Goal: Information Seeking & Learning: Learn about a topic

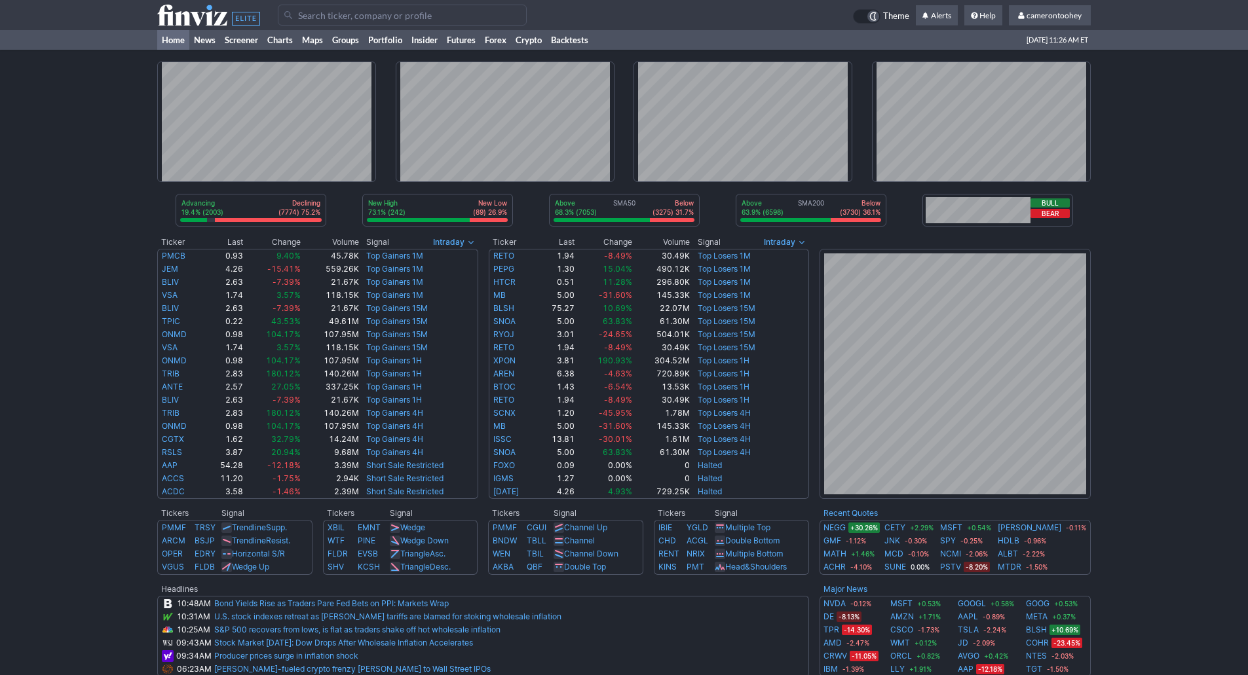
click at [403, 19] on input "Search" at bounding box center [402, 15] width 249 height 21
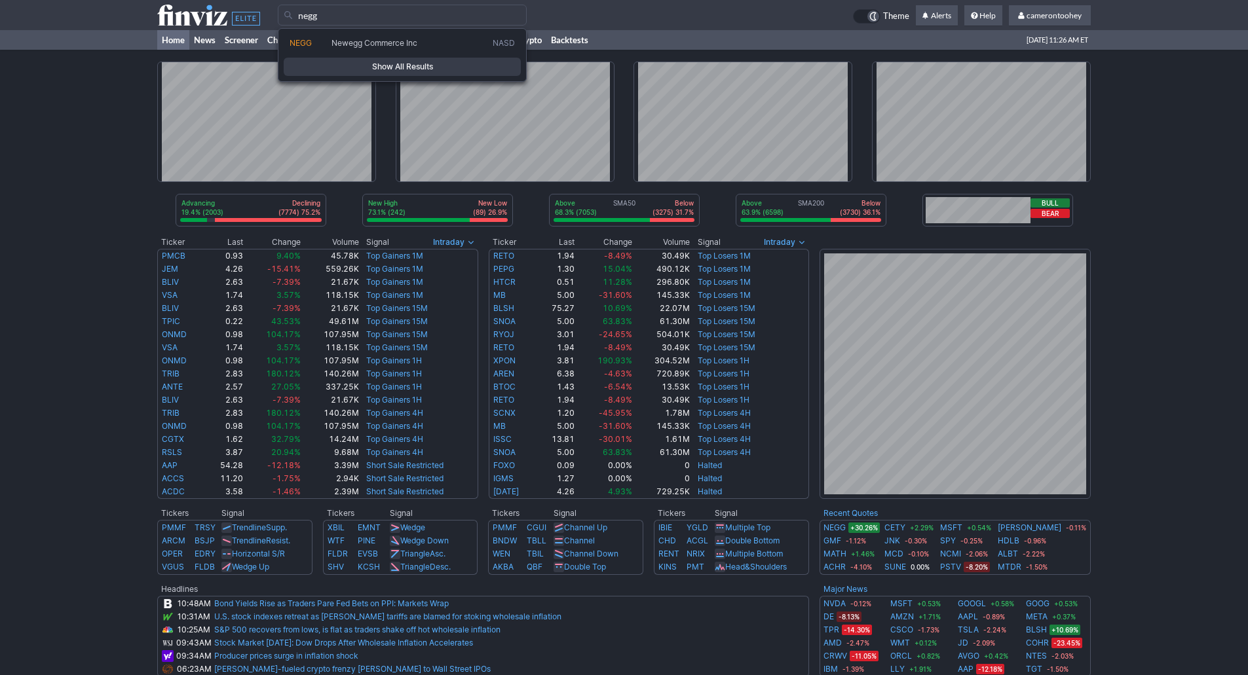
type input "negg"
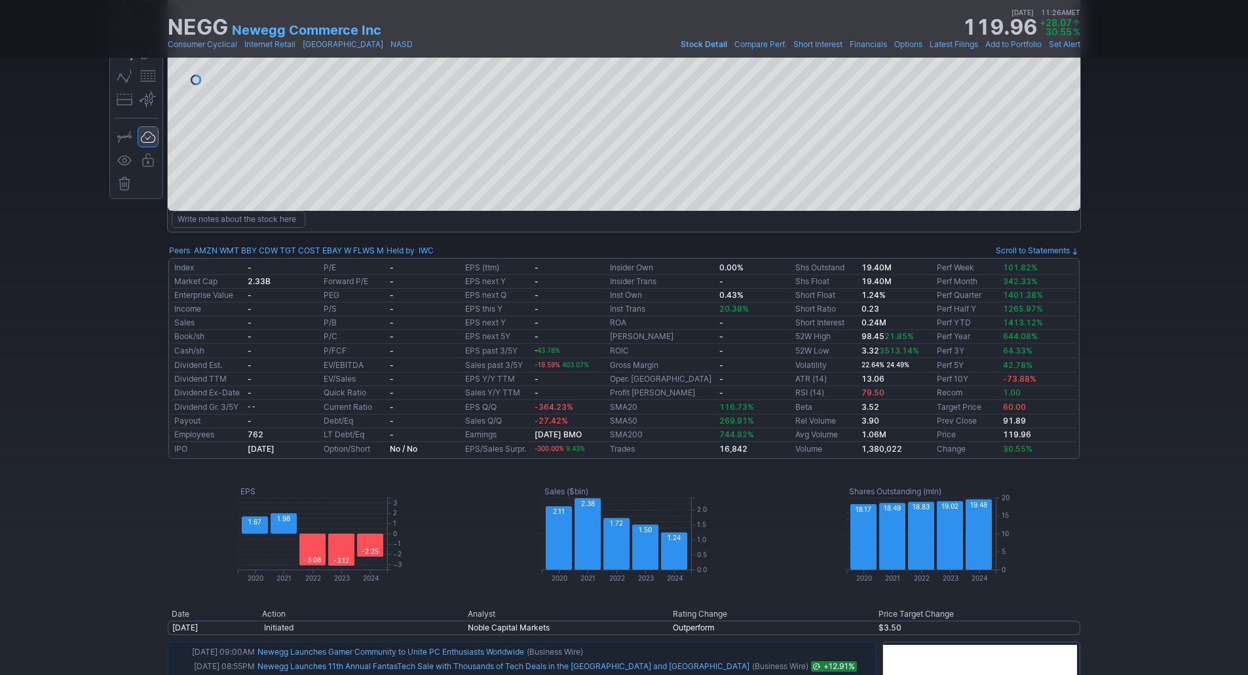
scroll to position [262, 0]
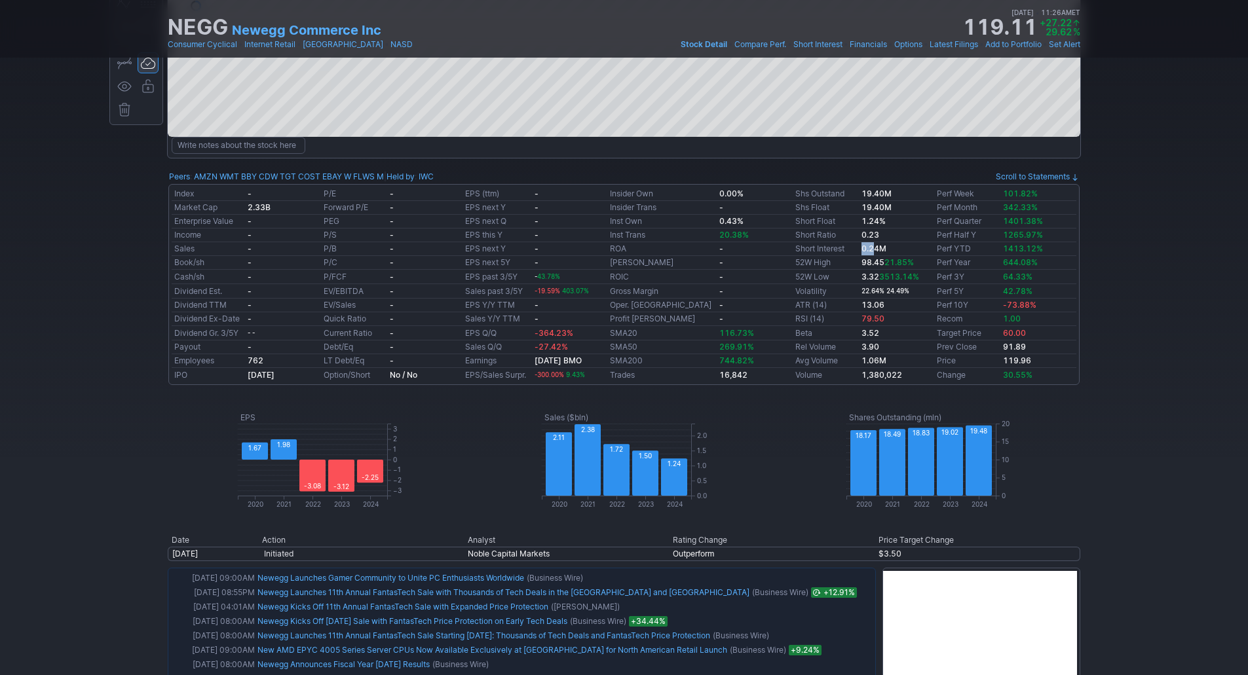
drag, startPoint x: 849, startPoint y: 251, endPoint x: 871, endPoint y: 250, distance: 22.3
click at [870, 250] on td "0.24M" at bounding box center [896, 249] width 75 height 14
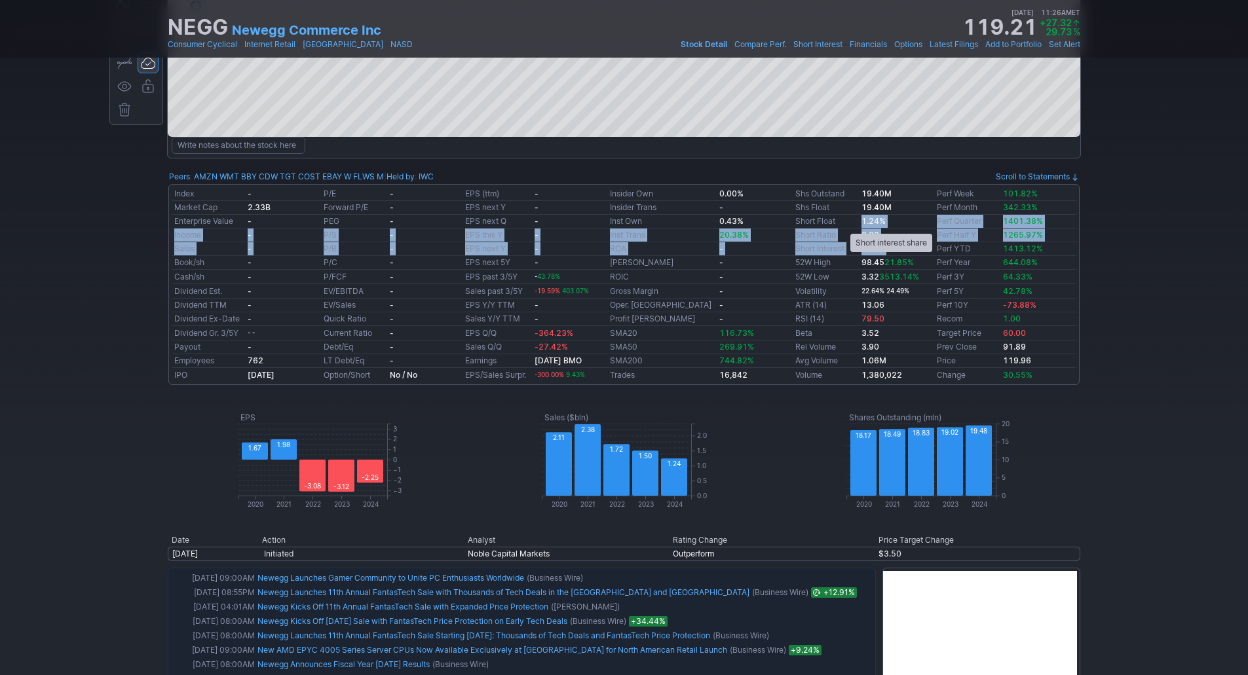
drag, startPoint x: 876, startPoint y: 244, endPoint x: 844, endPoint y: 221, distance: 40.3
click at [844, 221] on tbody "Index - P/E - EPS (ttm) - Insider Own 0.00% Shs Outstand 19.40M Perf Week 101.8…" at bounding box center [624, 284] width 904 height 195
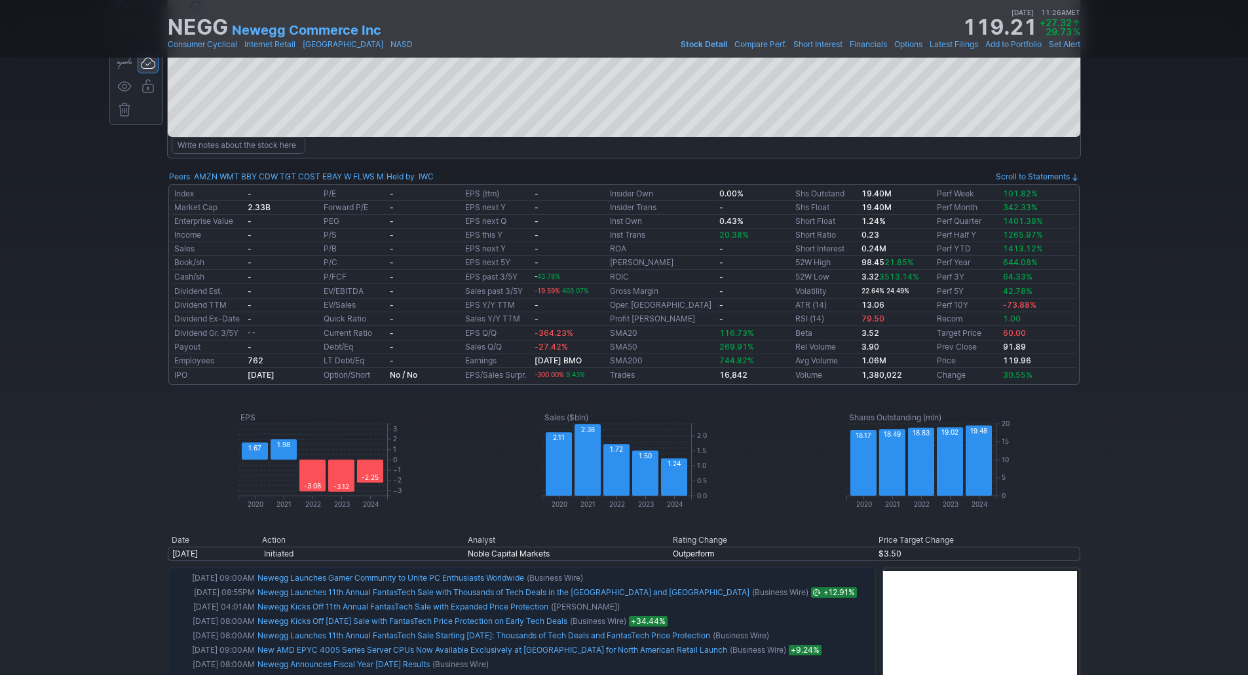
click at [861, 244] on b "0.24M" at bounding box center [873, 249] width 25 height 10
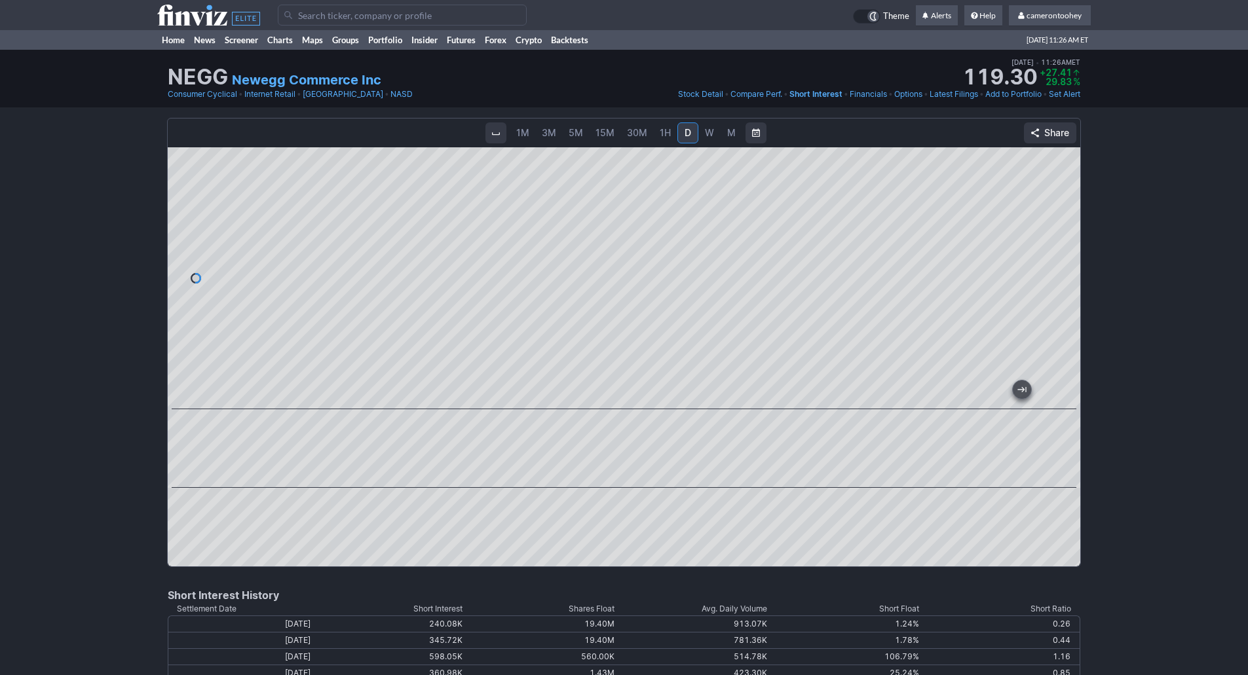
drag, startPoint x: 1073, startPoint y: 451, endPoint x: 1067, endPoint y: 475, distance: 24.2
click at [1067, 475] on div at bounding box center [1066, 448] width 28 height 65
drag, startPoint x: 1060, startPoint y: 531, endPoint x: 1058, endPoint y: 548, distance: 16.5
click at [1060, 545] on div at bounding box center [1066, 526] width 28 height 65
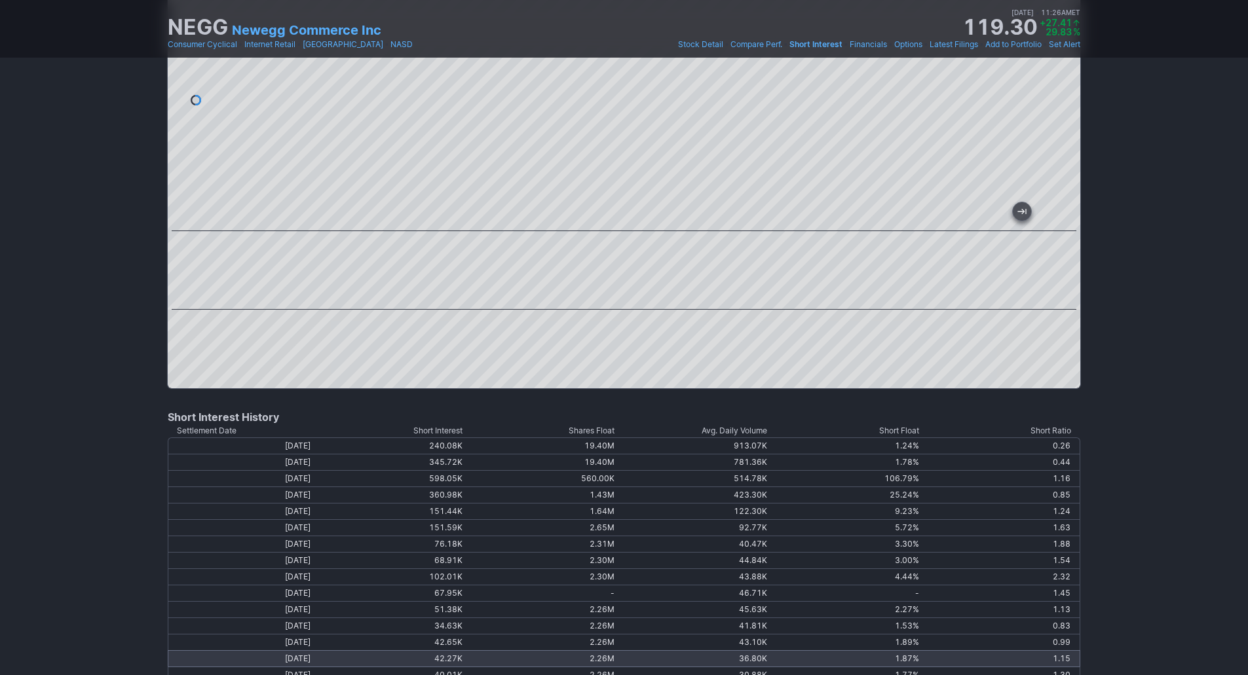
scroll to position [327, 0]
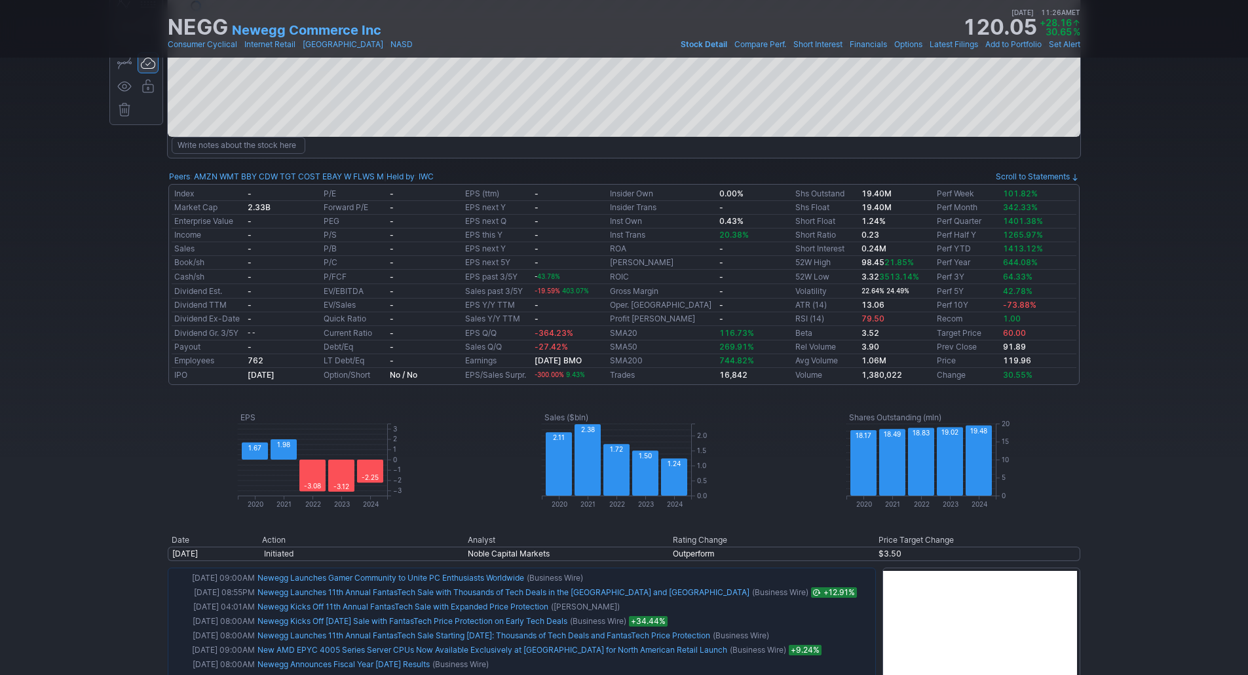
drag, startPoint x: 749, startPoint y: 333, endPoint x: 716, endPoint y: 331, distance: 32.8
click at [754, 333] on td "116.73%" at bounding box center [753, 333] width 75 height 14
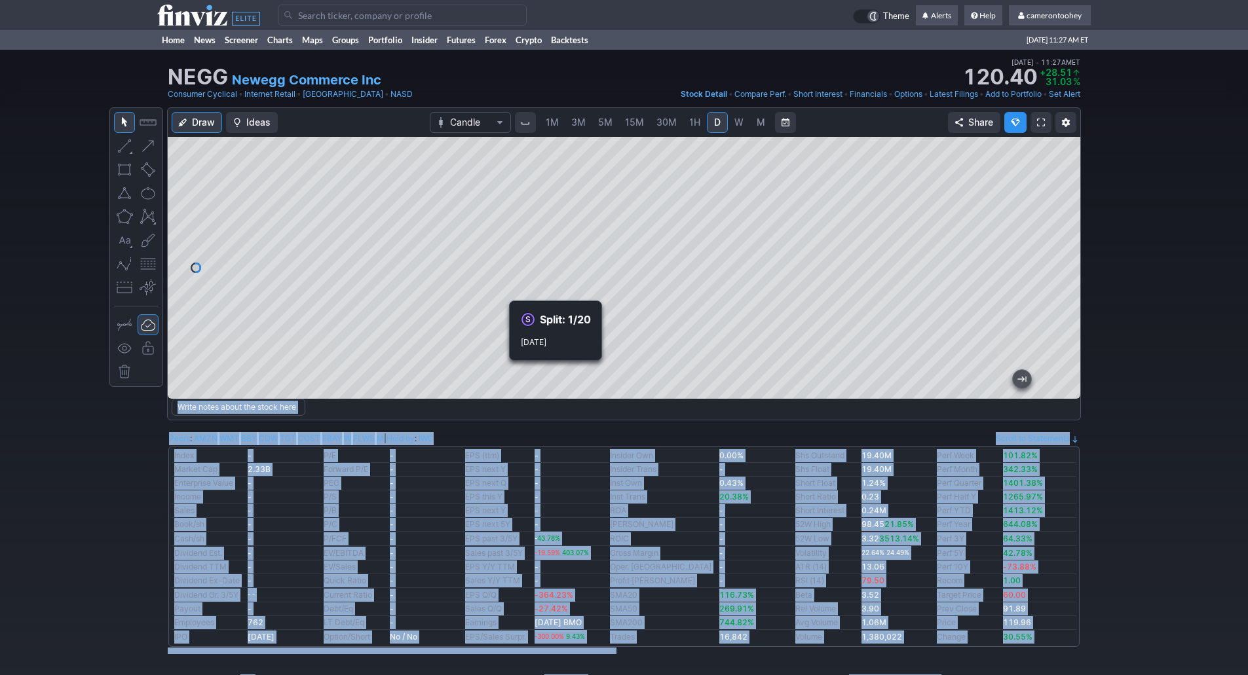
click at [580, 322] on h4 "Split: 1/20" at bounding box center [565, 319] width 51 height 14
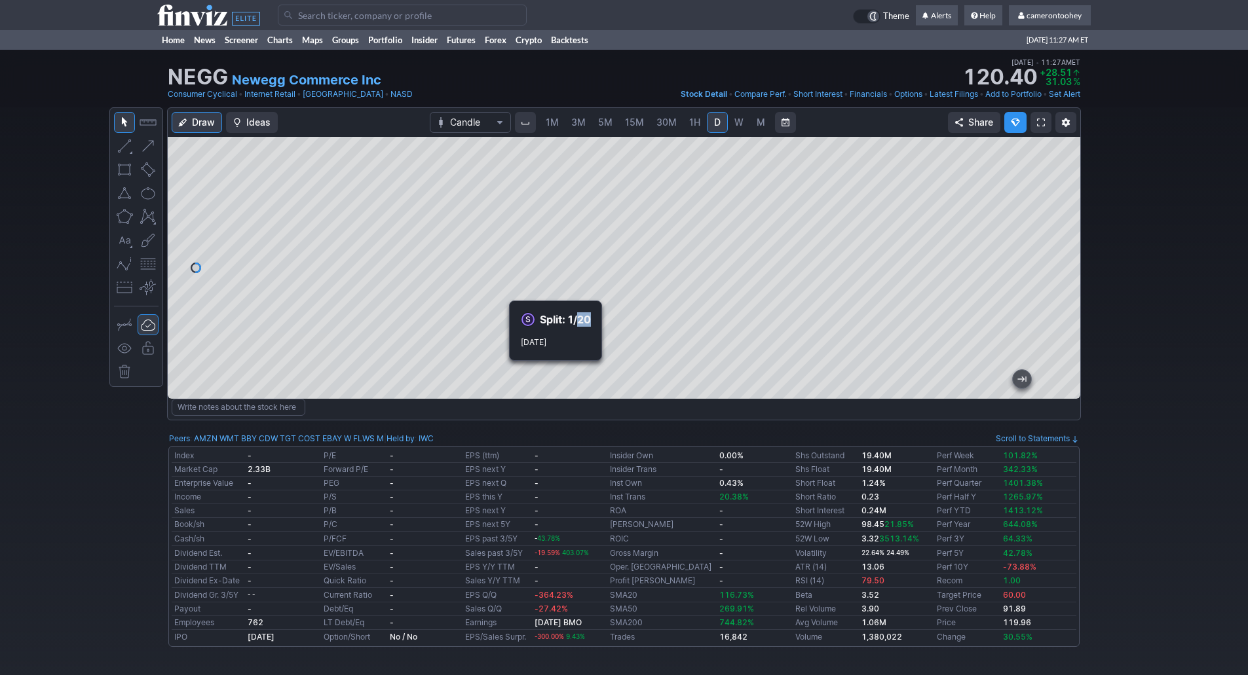
click at [579, 322] on h4 "Split: 1/20" at bounding box center [565, 319] width 51 height 14
copy div "Event"
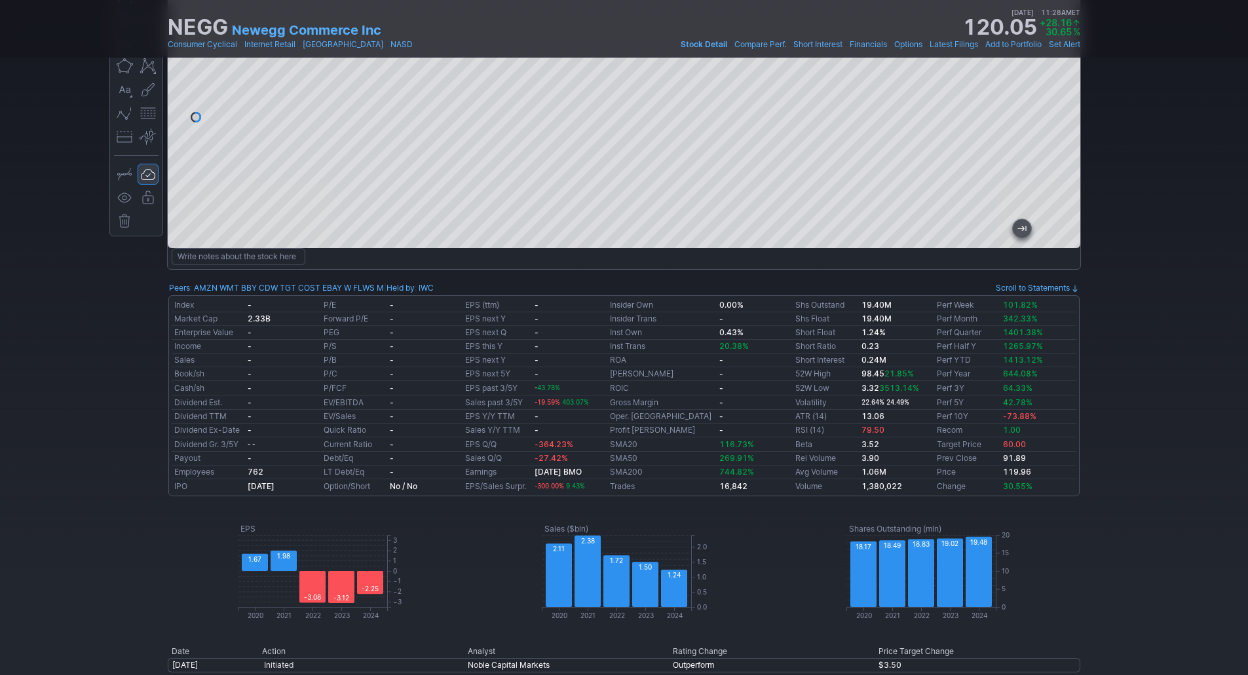
scroll to position [65, 0]
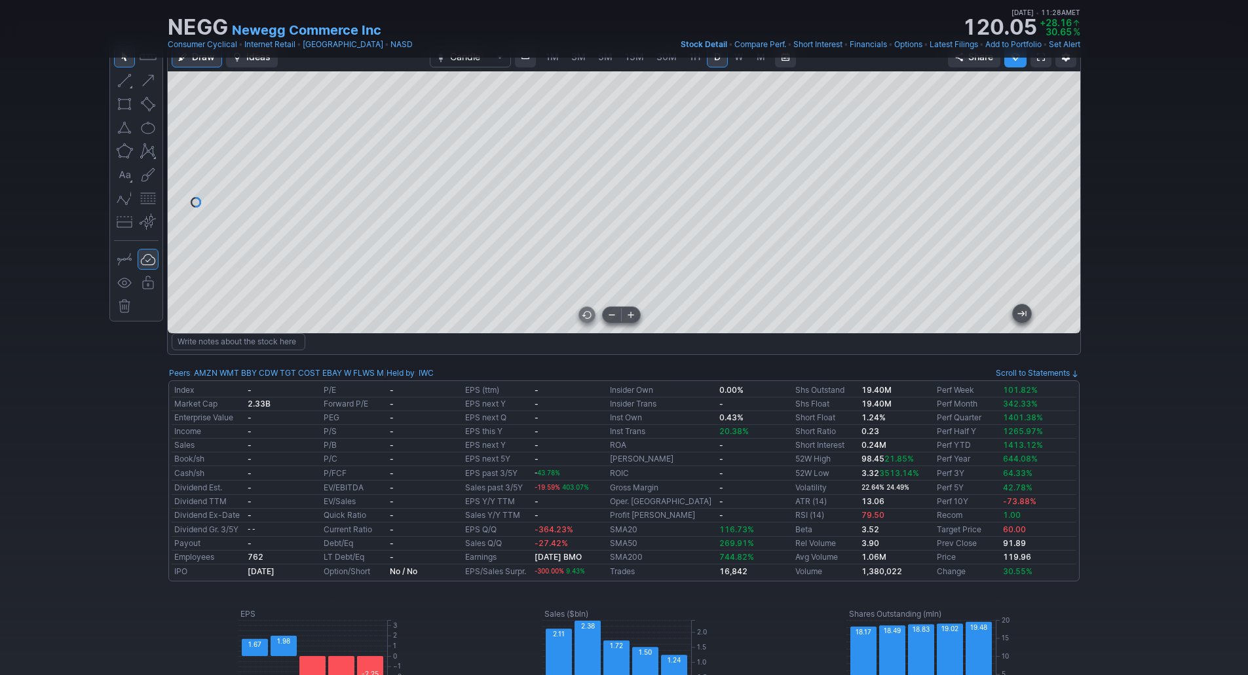
click at [206, 278] on div at bounding box center [624, 202] width 912 height 262
drag, startPoint x: 757, startPoint y: 321, endPoint x: 615, endPoint y: 306, distance: 142.8
click at [623, 316] on div at bounding box center [624, 202] width 912 height 262
drag, startPoint x: 1056, startPoint y: 132, endPoint x: 1057, endPoint y: 151, distance: 19.7
click at [1057, 150] on div at bounding box center [1066, 198] width 28 height 229
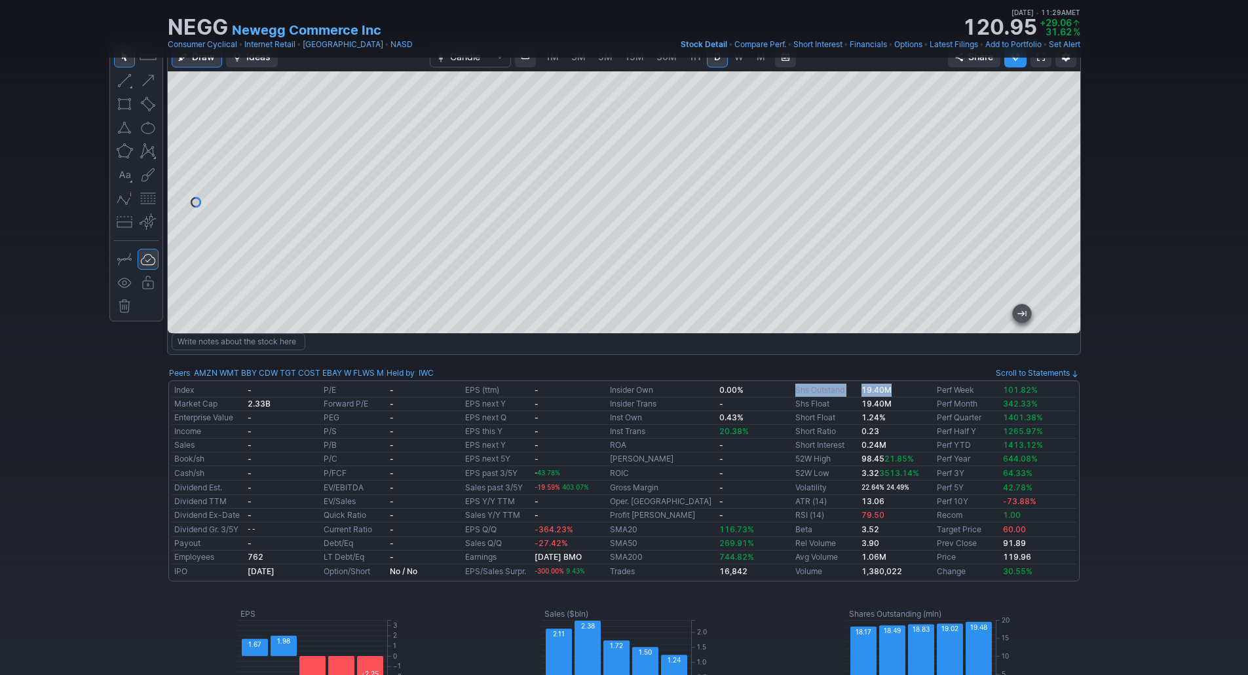
drag, startPoint x: 771, startPoint y: 388, endPoint x: 883, endPoint y: 389, distance: 111.3
click at [888, 390] on tr "Index - P/E - EPS (ttm) - Insider Own 0.00% Shs Outstand 19.40M Perf Week 101.8…" at bounding box center [624, 391] width 904 height 14
copy tr "Shs Outstand 19.40M"
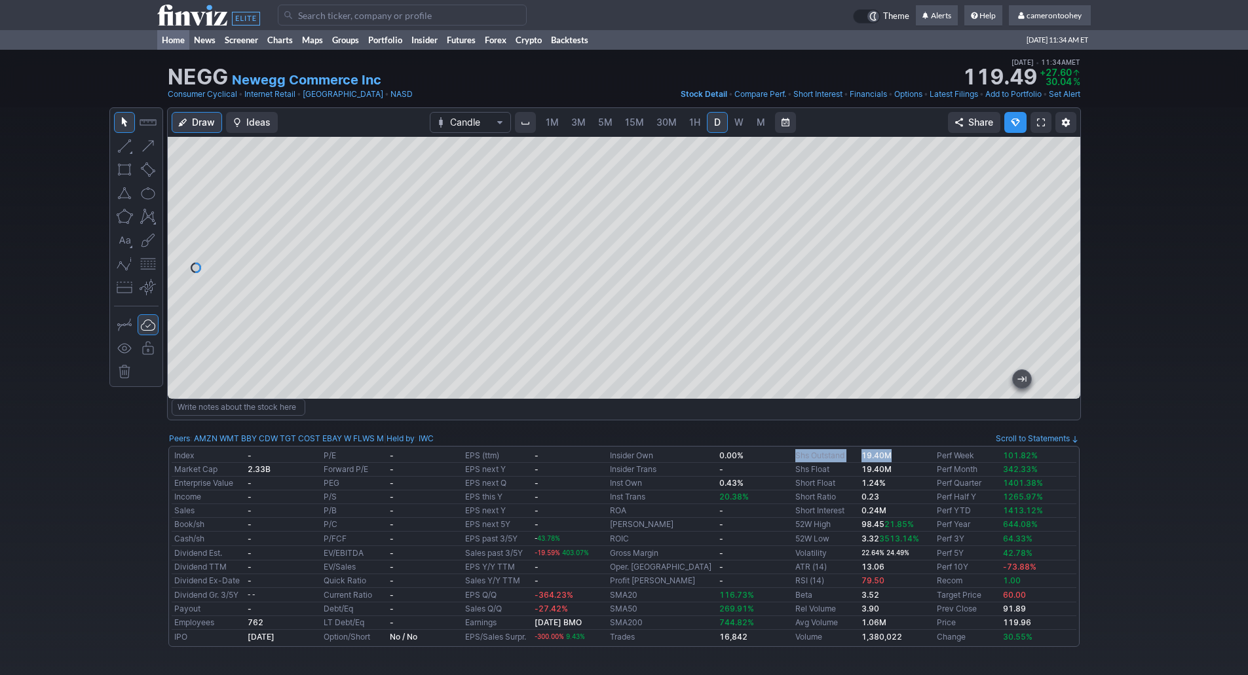
click at [177, 39] on link "Home" at bounding box center [173, 40] width 32 height 20
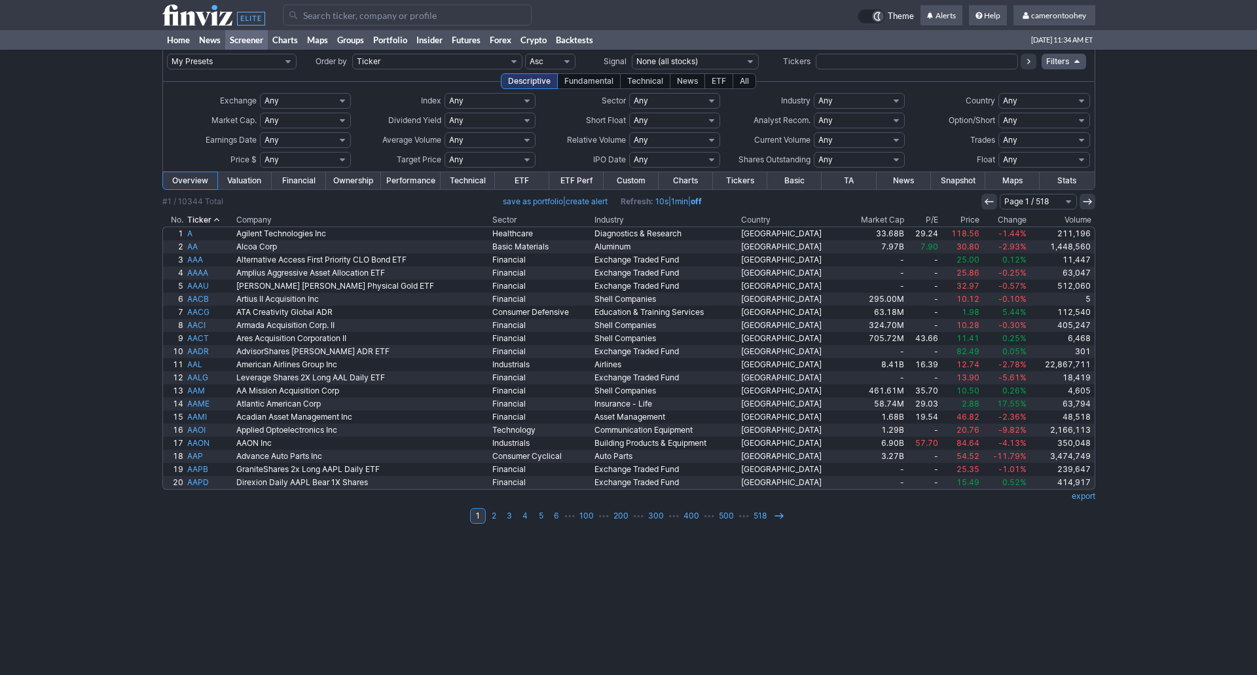
click at [743, 79] on div "All" at bounding box center [745, 81] width 24 height 16
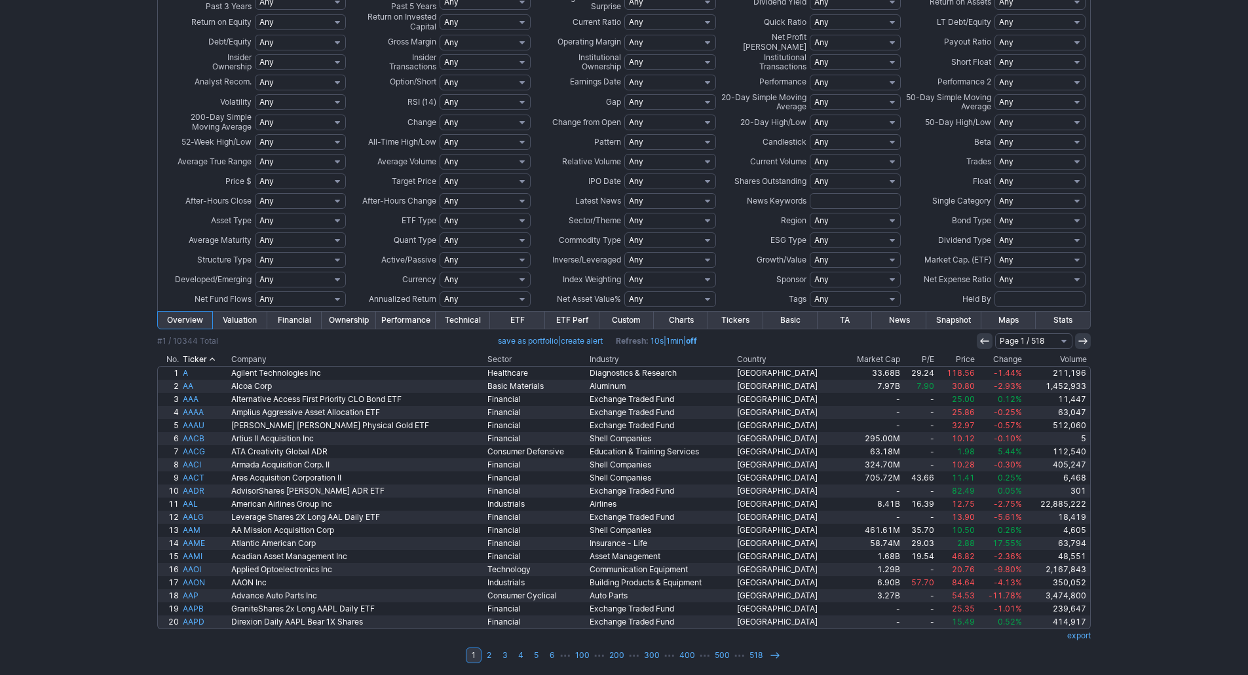
scroll to position [200, 0]
click at [954, 358] on th "Price" at bounding box center [956, 357] width 41 height 13
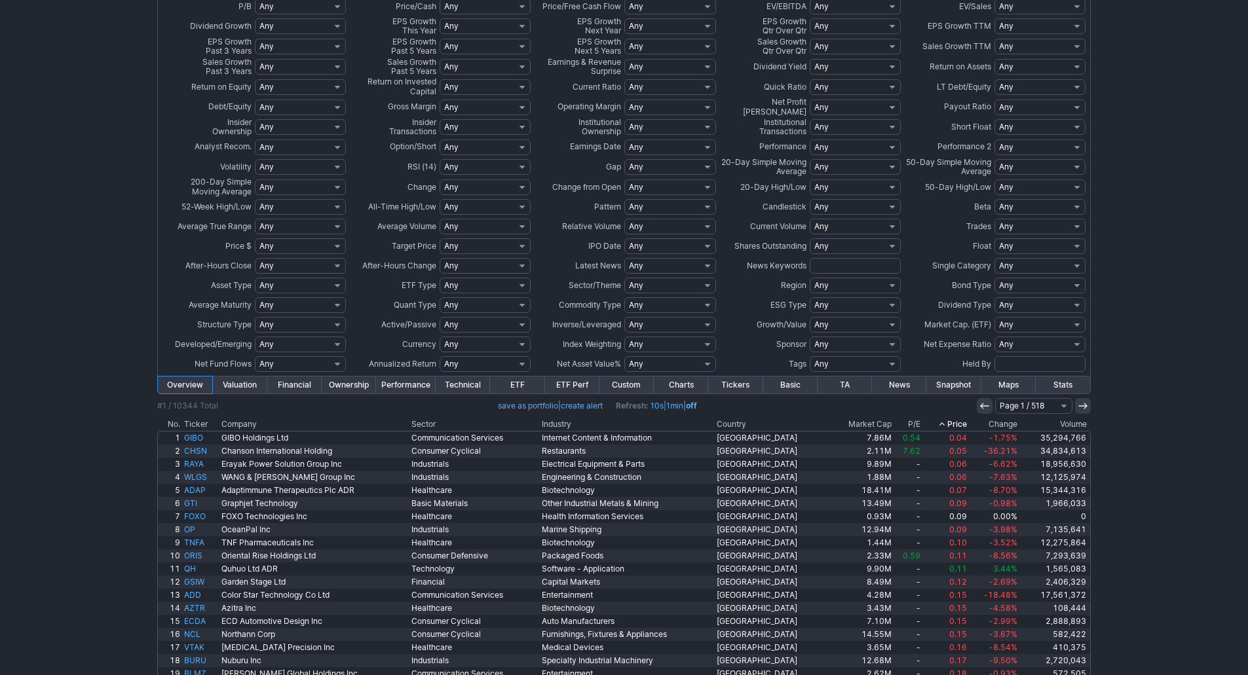
scroll to position [196, 0]
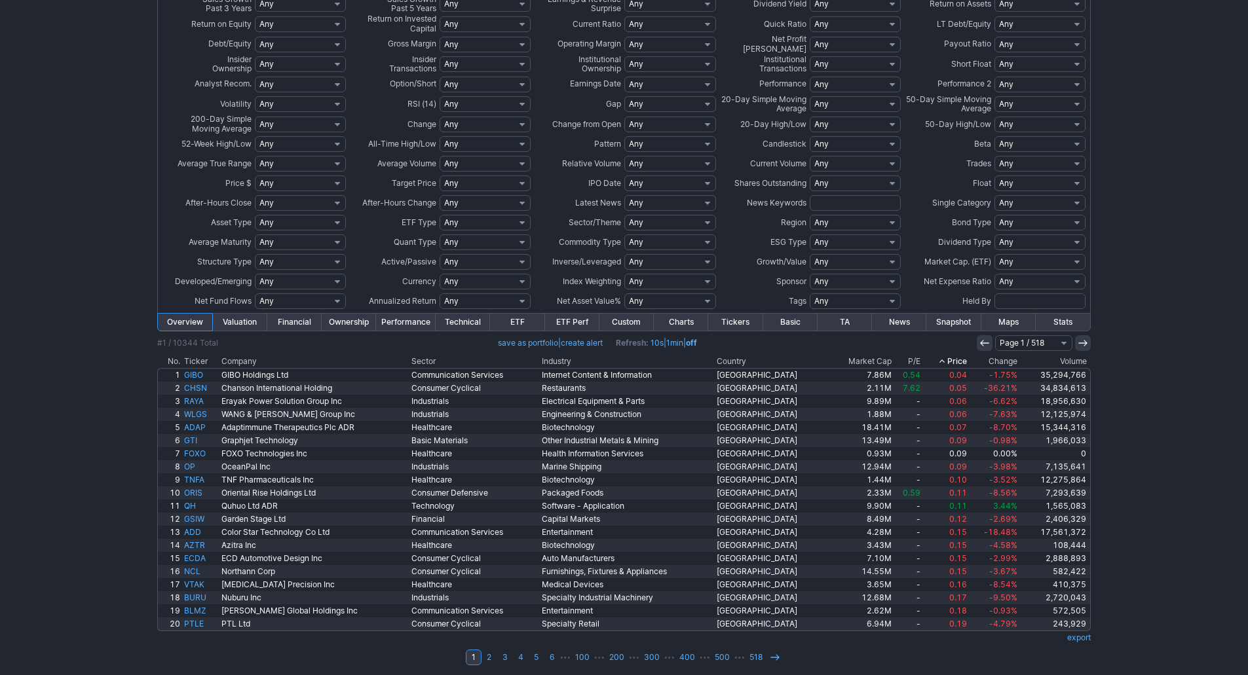
click at [950, 358] on th "Price" at bounding box center [945, 361] width 46 height 13
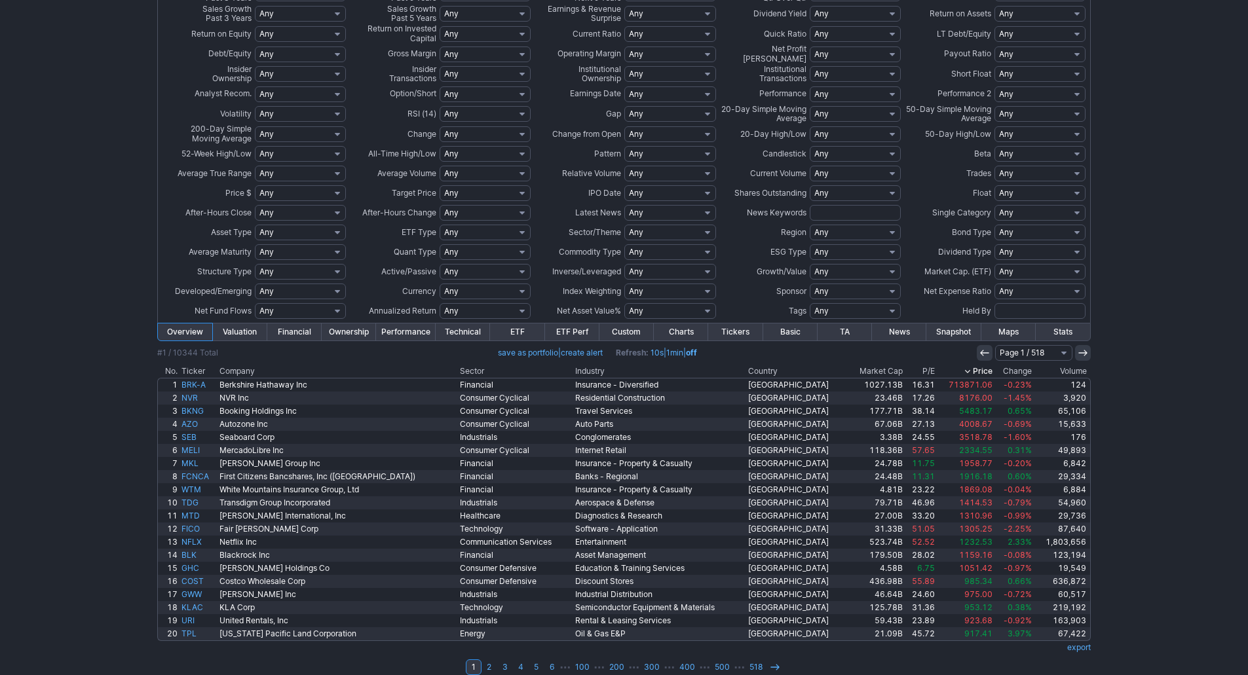
scroll to position [200, 0]
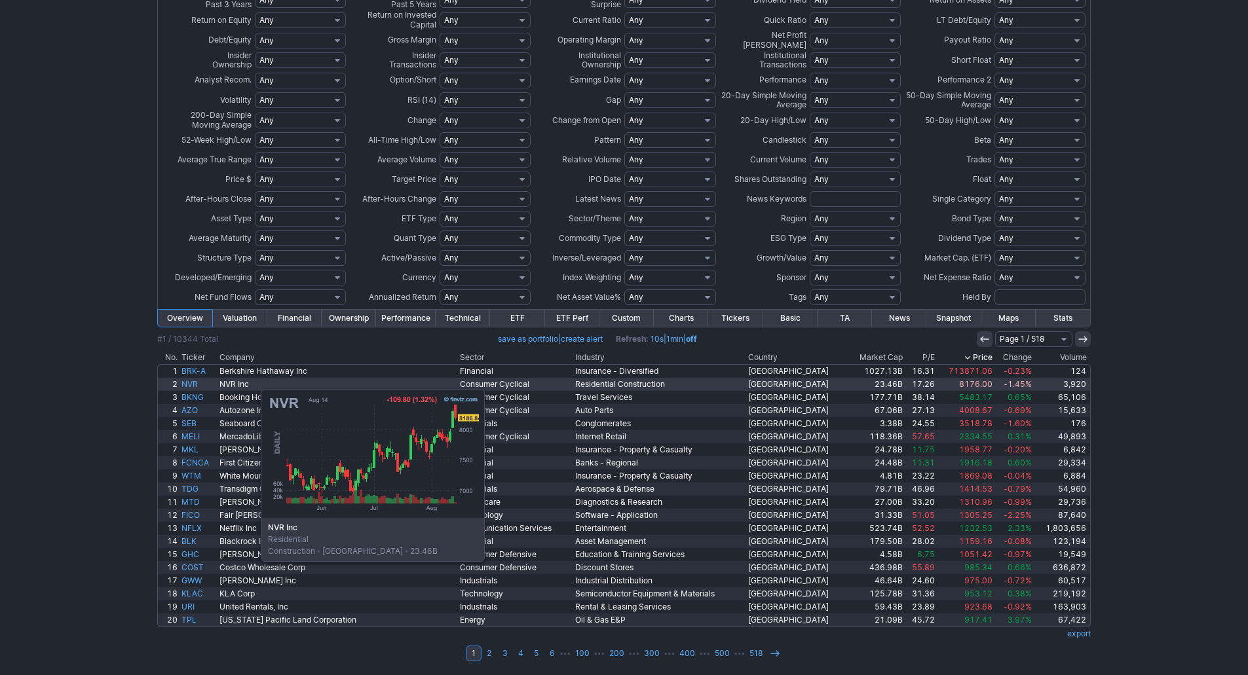
click at [195, 382] on link "NVR" at bounding box center [198, 384] width 38 height 13
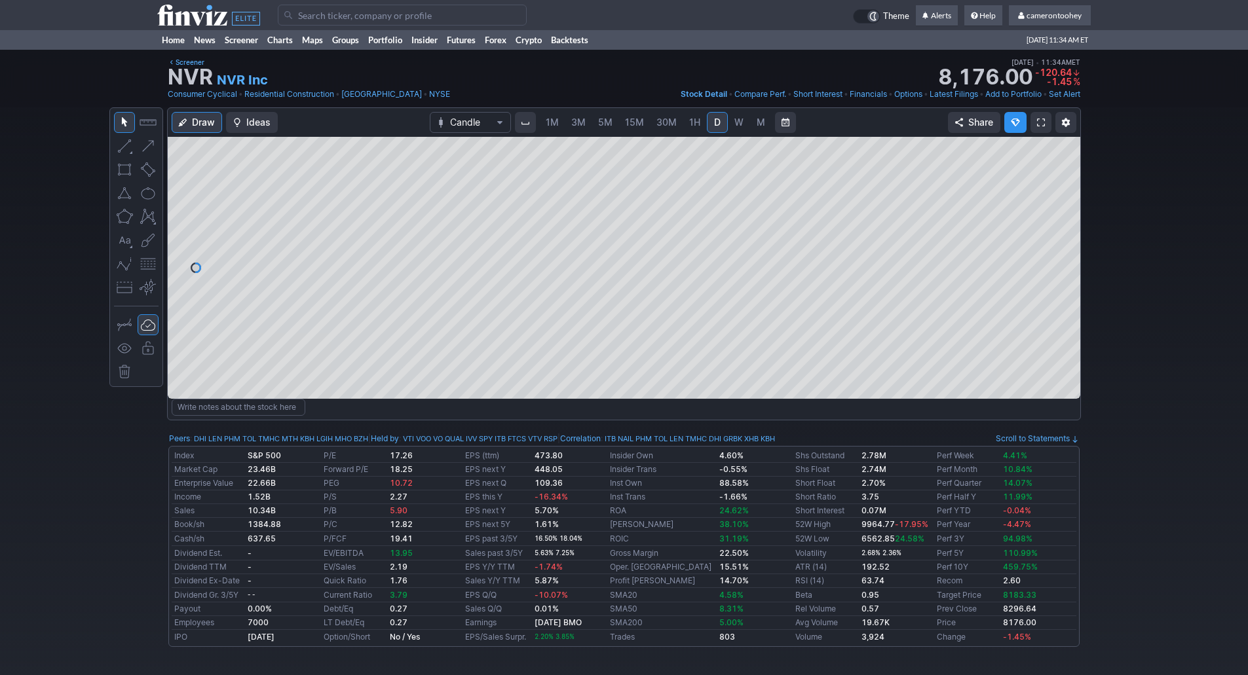
click at [756, 121] on span "M" at bounding box center [760, 122] width 9 height 11
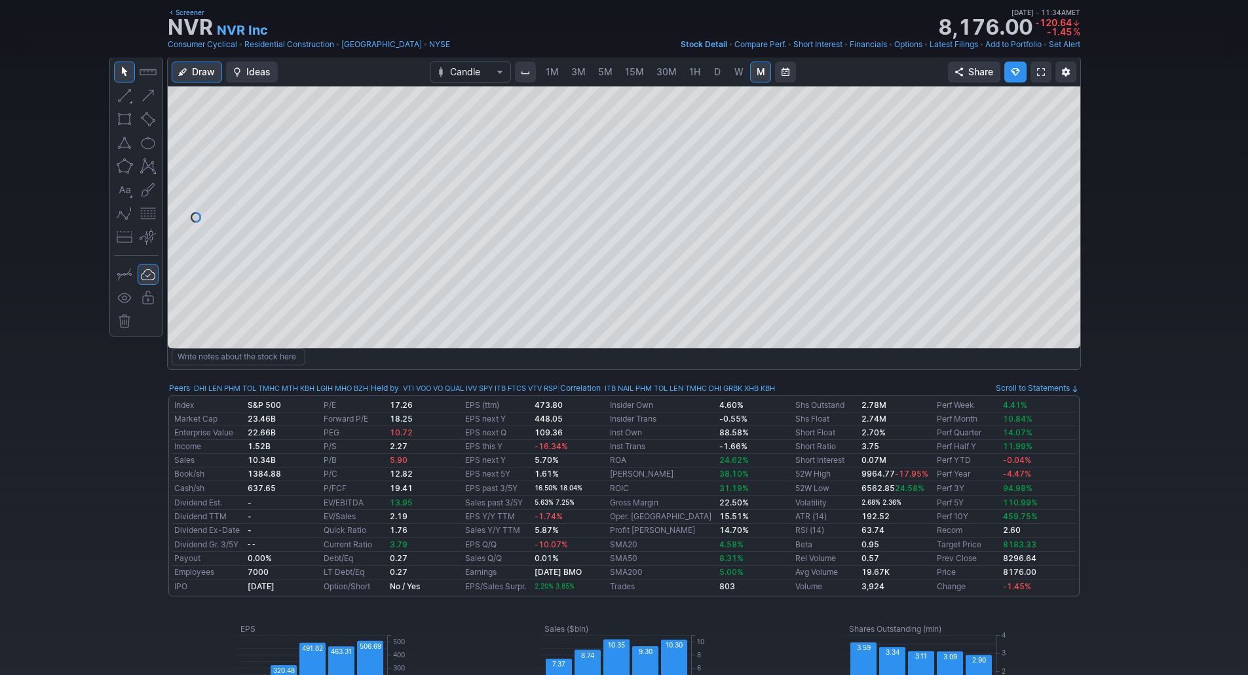
scroll to position [65, 0]
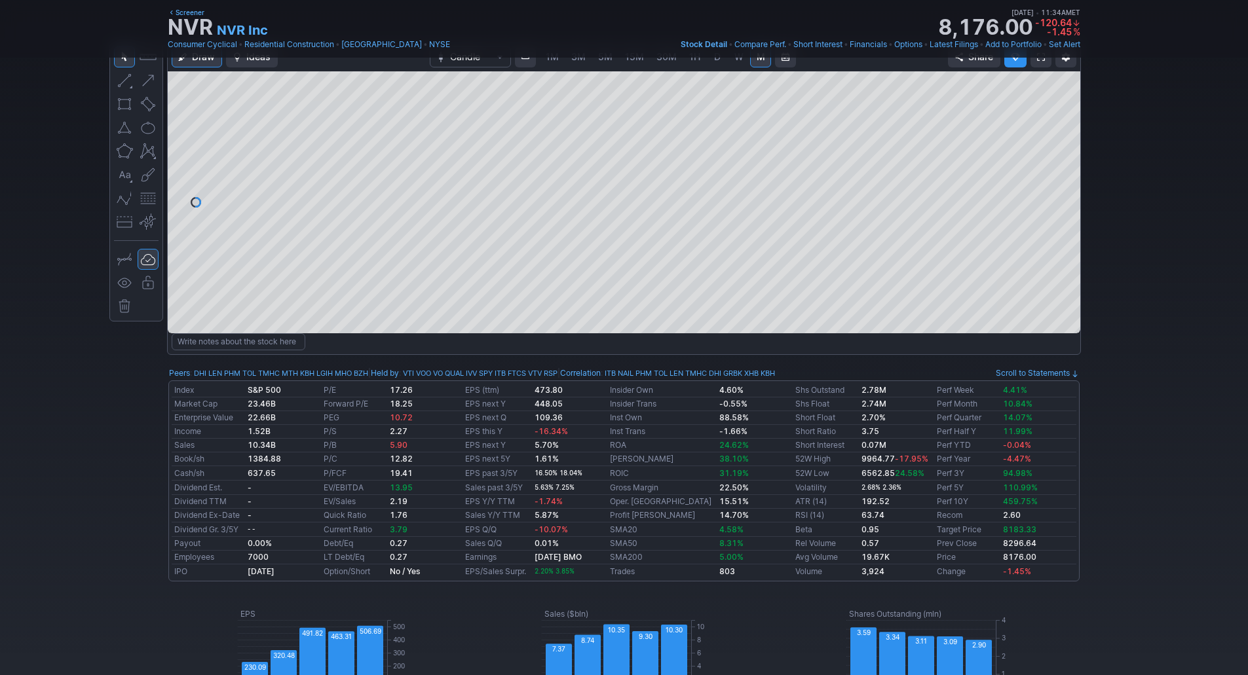
drag, startPoint x: 1077, startPoint y: 162, endPoint x: 1067, endPoint y: 221, distance: 59.9
click at [1067, 220] on div at bounding box center [1066, 198] width 28 height 229
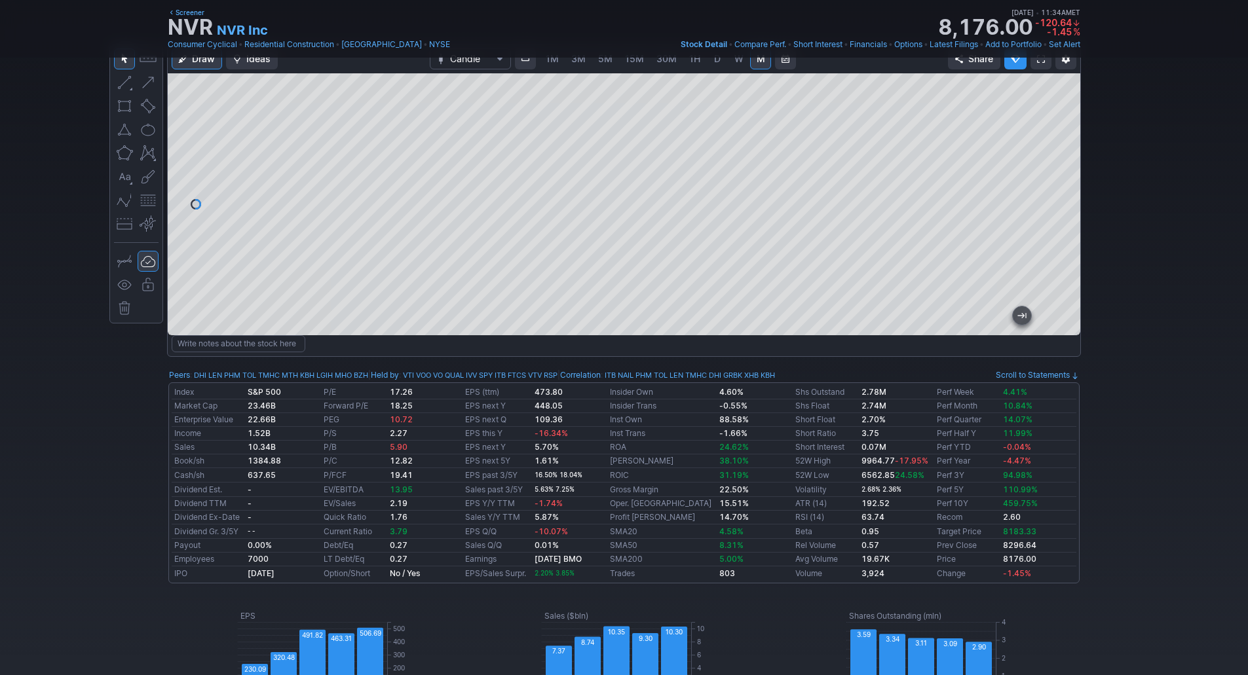
scroll to position [0, 0]
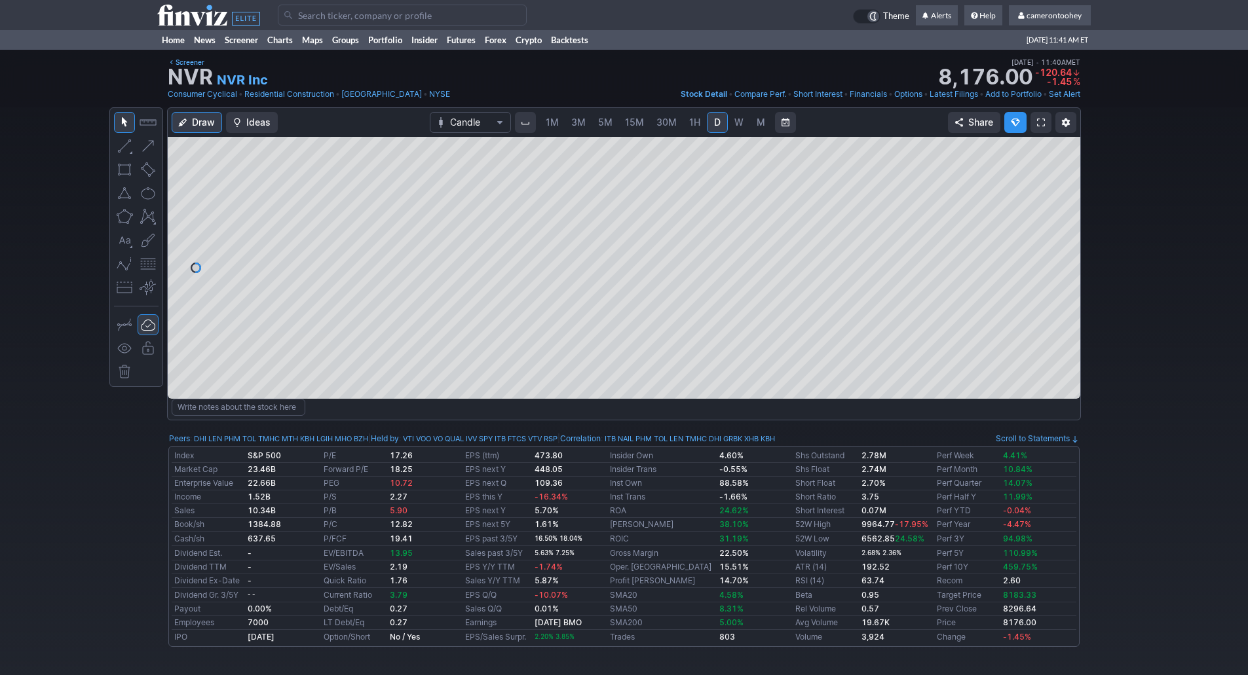
drag, startPoint x: 189, startPoint y: 17, endPoint x: 199, endPoint y: 27, distance: 14.4
click at [189, 17] on use at bounding box center [208, 15] width 103 height 21
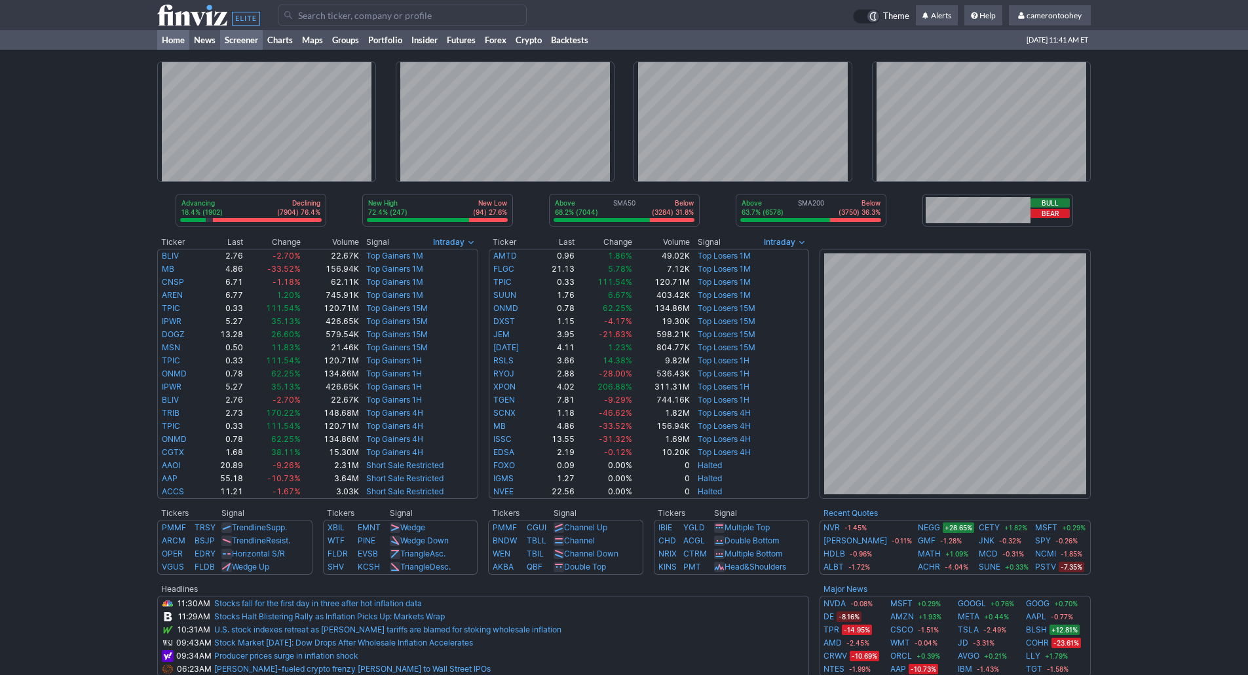
click at [244, 39] on link "Screener" at bounding box center [241, 40] width 43 height 20
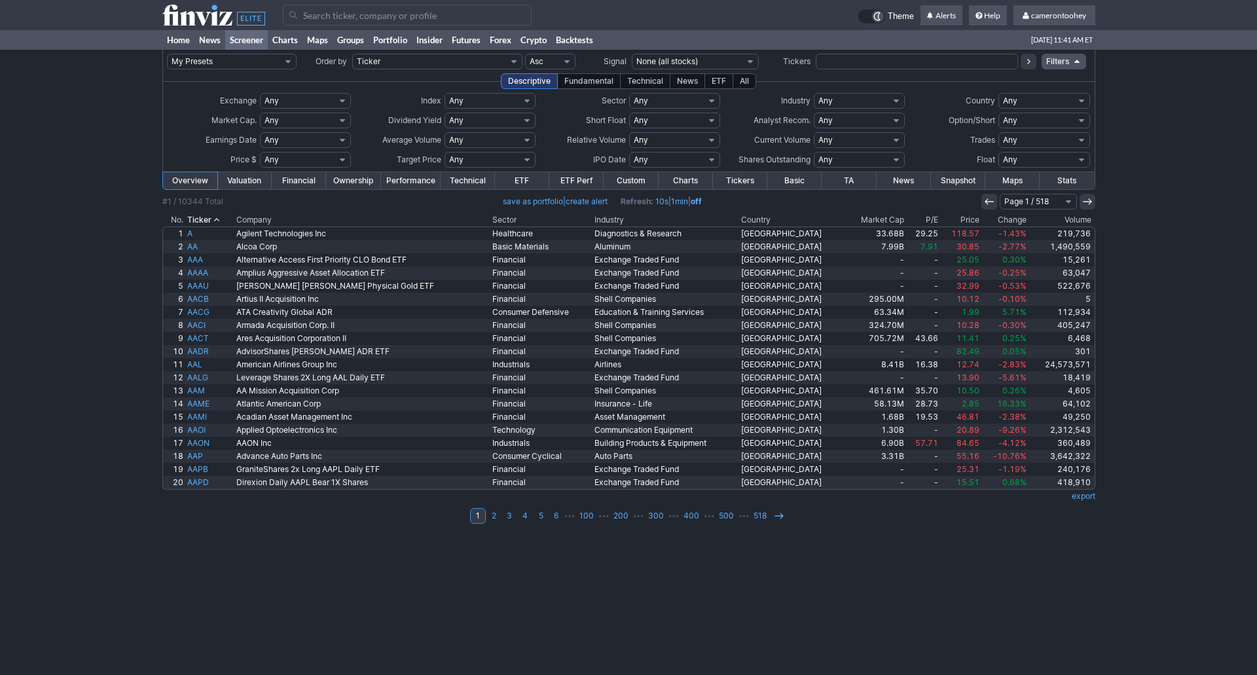
click at [982, 223] on th "Change" at bounding box center [1005, 219] width 47 height 13
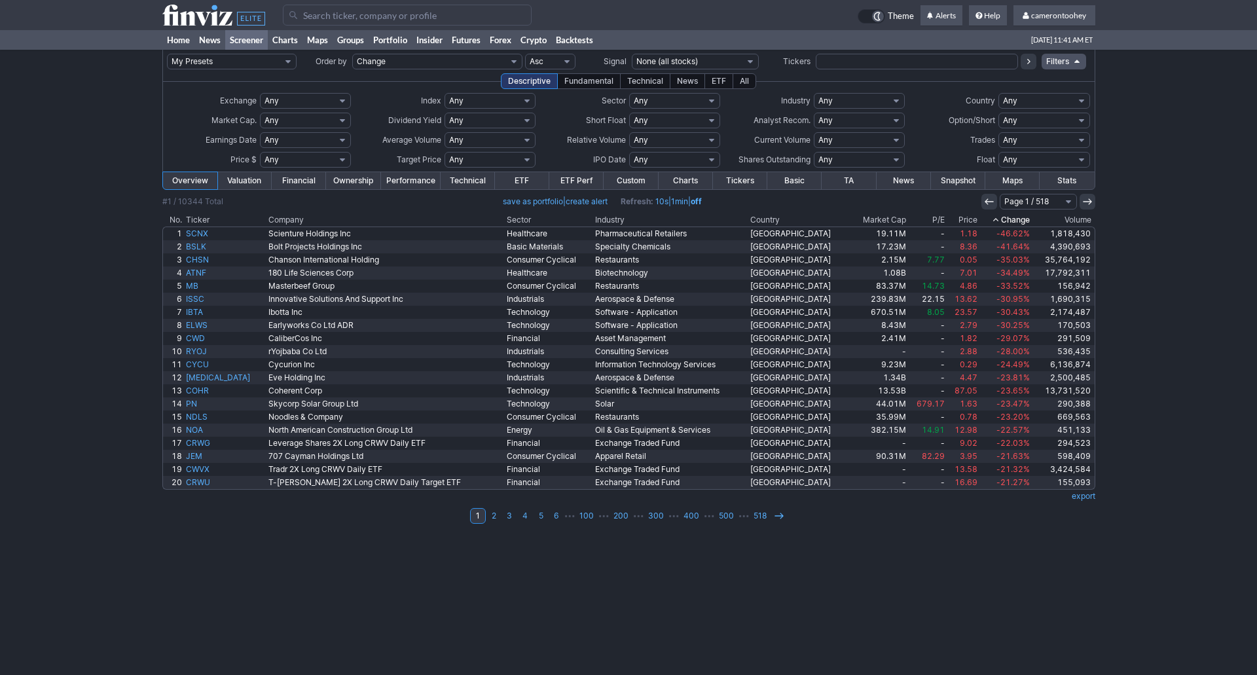
click at [980, 223] on th "Change" at bounding box center [1006, 219] width 52 height 13
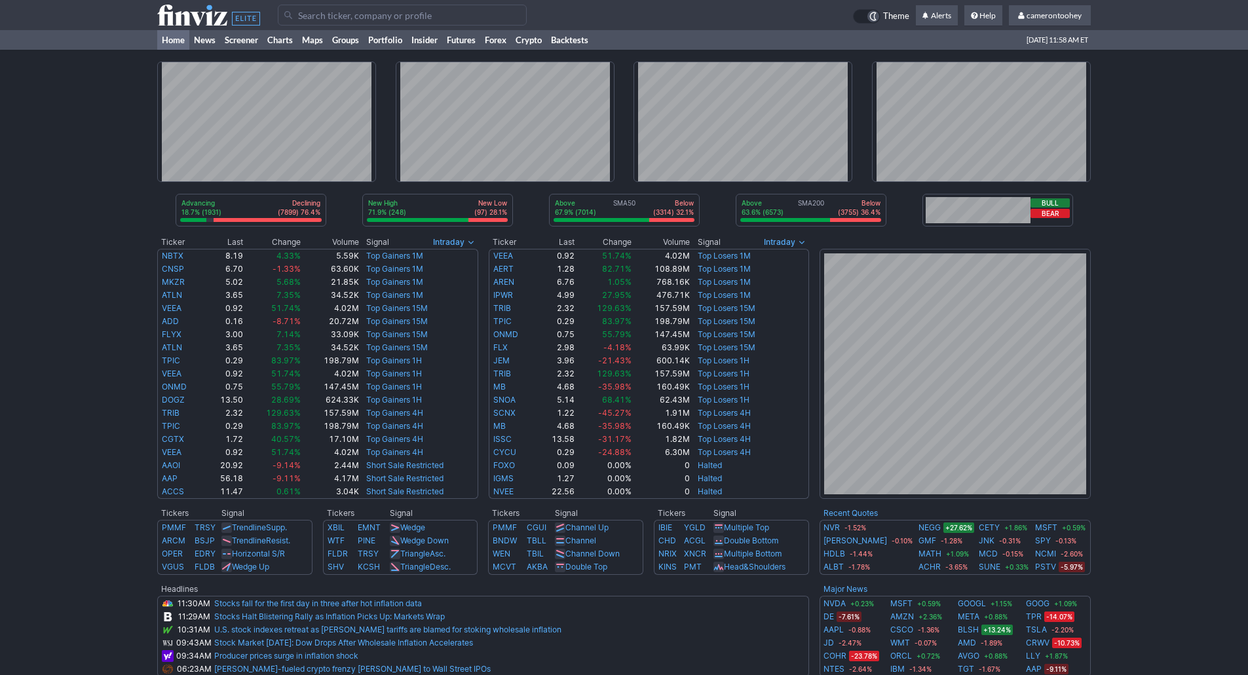
click at [374, 20] on input "Search" at bounding box center [402, 15] width 249 height 21
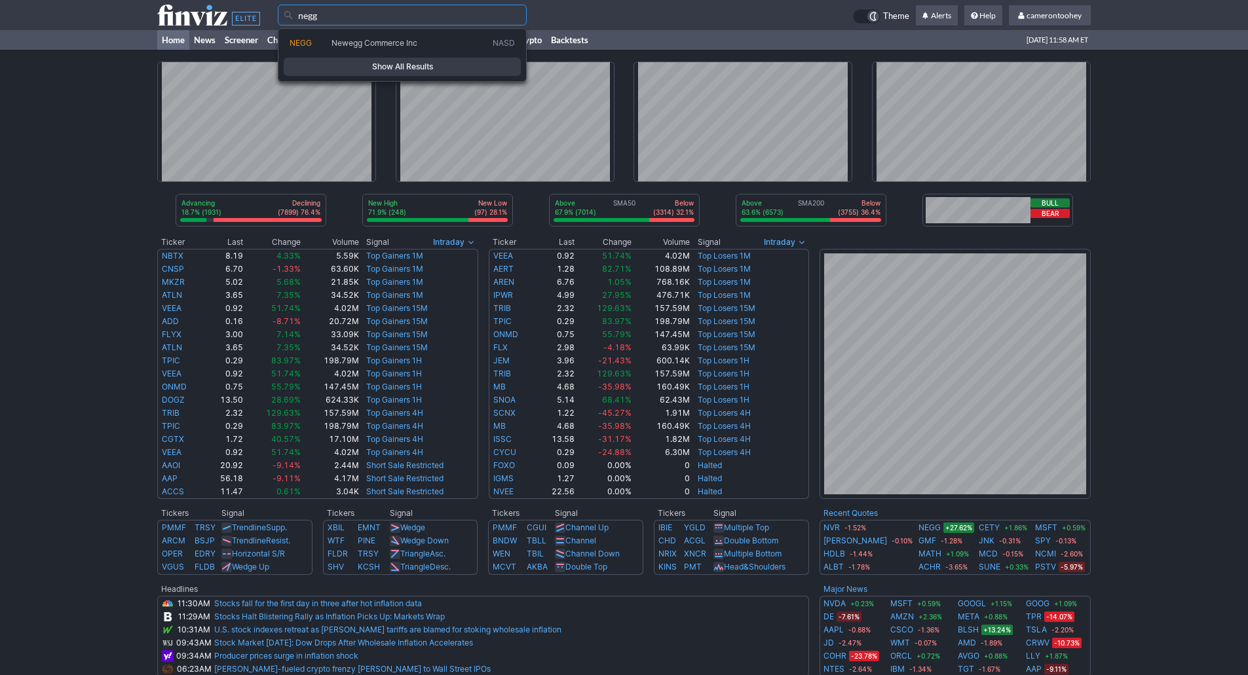
type input "negg"
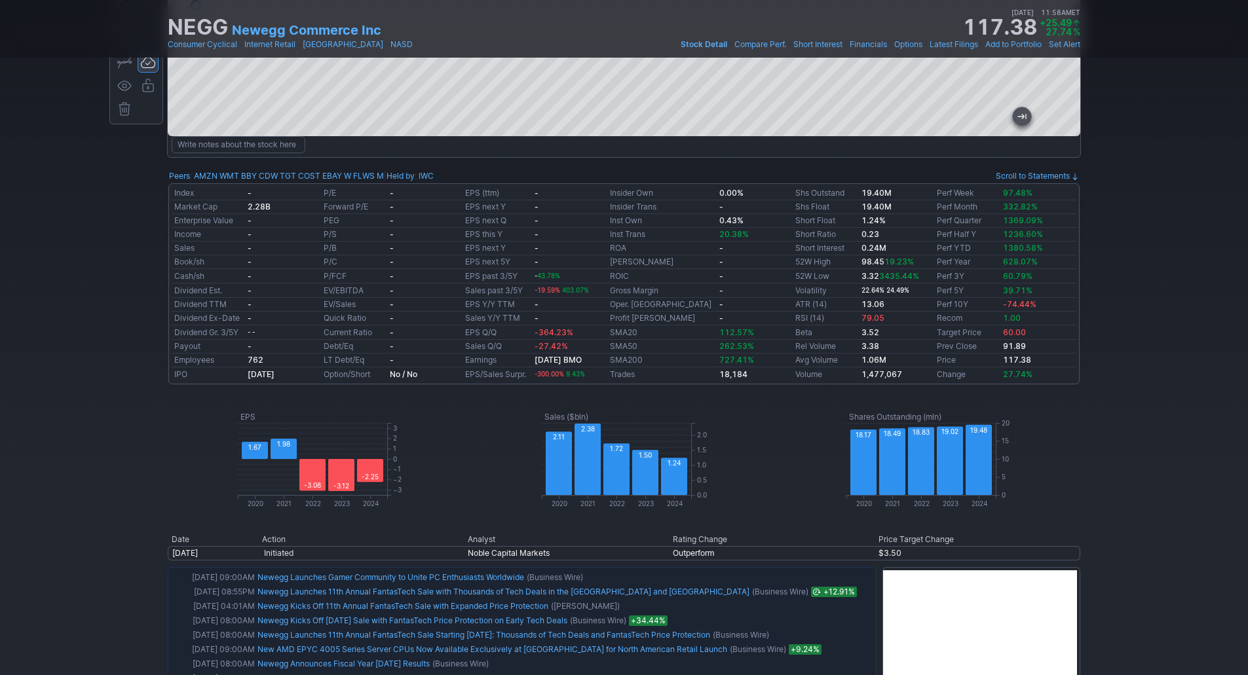
scroll to position [262, 0]
drag, startPoint x: 876, startPoint y: 205, endPoint x: 899, endPoint y: 206, distance: 23.6
click at [899, 205] on tr "Market Cap 2.28B Forward P/E - EPS next Y - Insider Trans - Shs Float 19.40M Pe…" at bounding box center [624, 208] width 904 height 14
click at [817, 225] on link "Short Float" at bounding box center [815, 221] width 40 height 10
